Goal: Find specific page/section: Find specific page/section

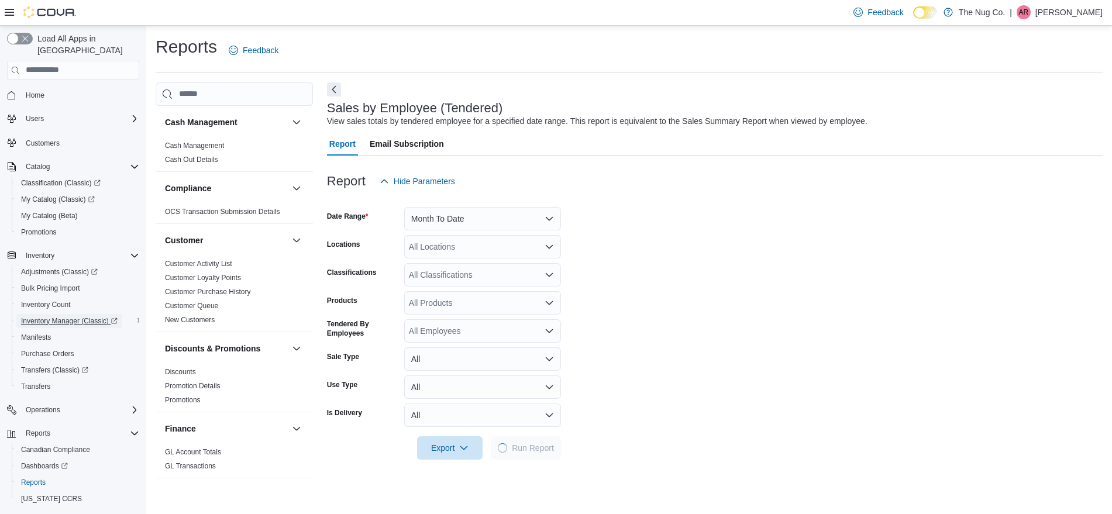
click at [51, 317] on span "Inventory Manager (Classic)" at bounding box center [69, 321] width 97 height 9
